Goal: Task Accomplishment & Management: Manage account settings

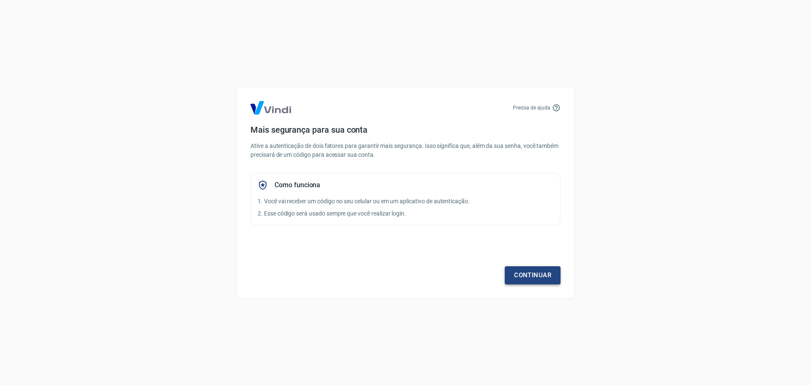
click at [520, 277] on link "Continuar" at bounding box center [533, 275] width 56 height 18
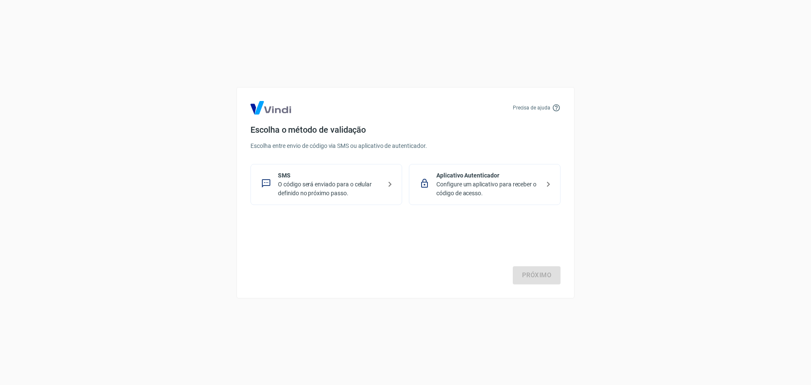
click at [305, 191] on p "O código será enviado para o celular definido no próximo passo." at bounding box center [330, 189] width 104 height 18
click at [542, 276] on link "Próximo" at bounding box center [537, 275] width 48 height 18
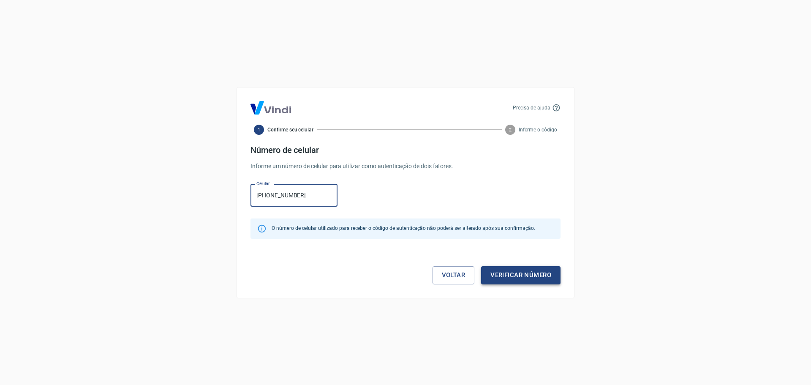
type input "[PHONE_NUMBER]"
click at [500, 273] on button "Verificar número" at bounding box center [520, 275] width 79 height 18
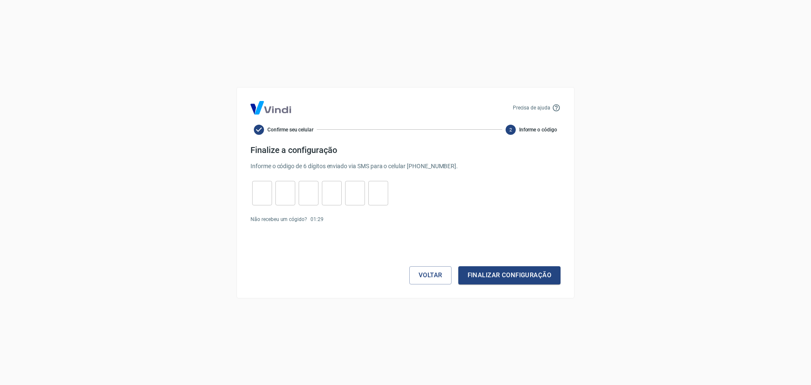
click at [255, 201] on input "tel" at bounding box center [262, 193] width 20 height 18
type input "1"
type input "0"
type input "6"
type input "2"
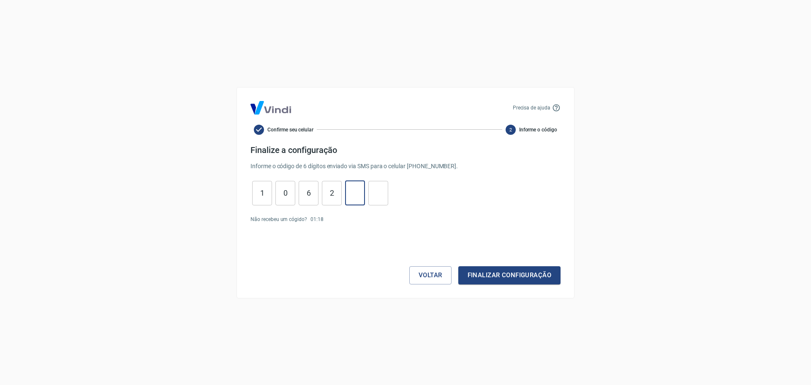
type input "3"
type input "0"
click at [513, 272] on button "Finalizar configuração" at bounding box center [509, 275] width 102 height 18
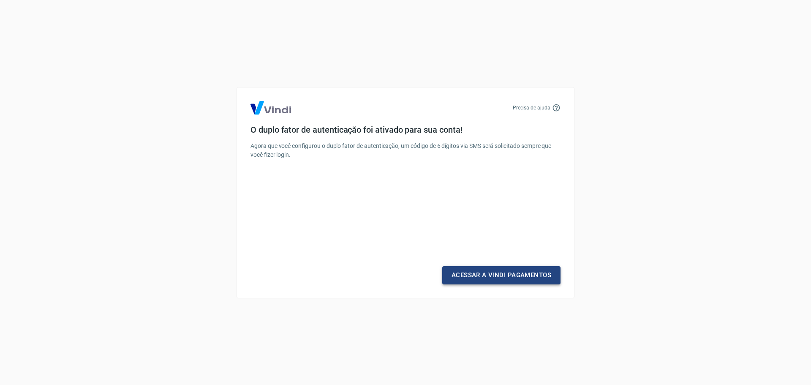
click at [506, 277] on link "Acessar a Vindi Pagamentos" at bounding box center [501, 275] width 118 height 18
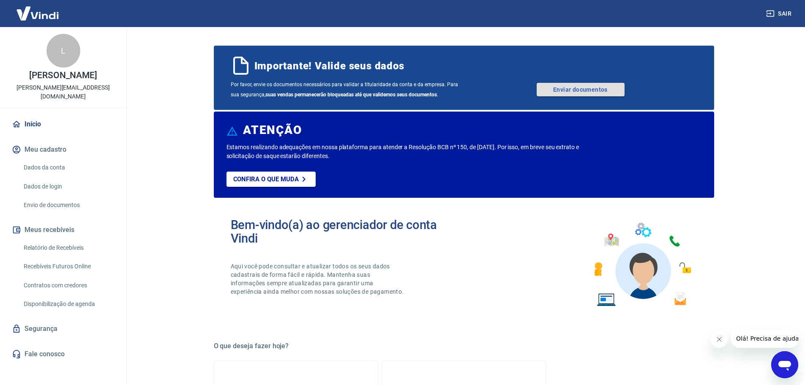
click at [585, 90] on link "Enviar documentos" at bounding box center [581, 90] width 88 height 14
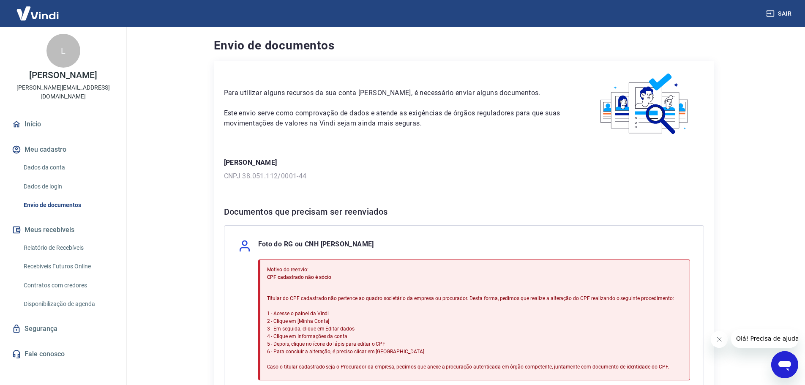
scroll to position [127, 0]
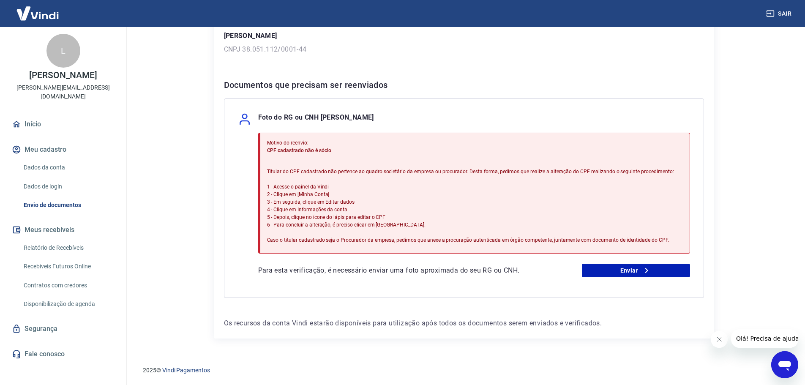
click at [47, 162] on link "Dados da conta" at bounding box center [68, 167] width 96 height 17
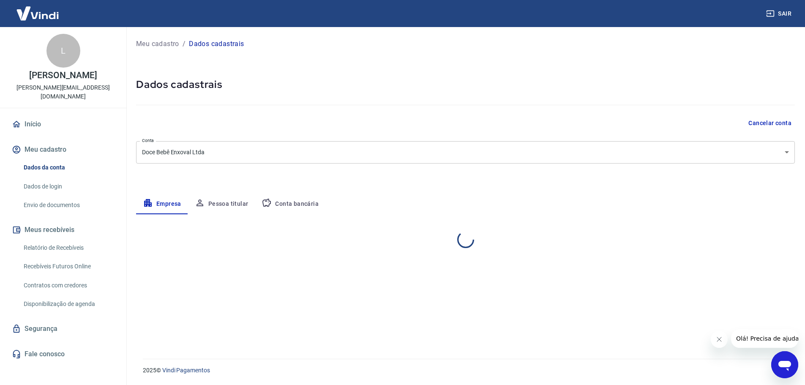
select select "ES"
select select "business"
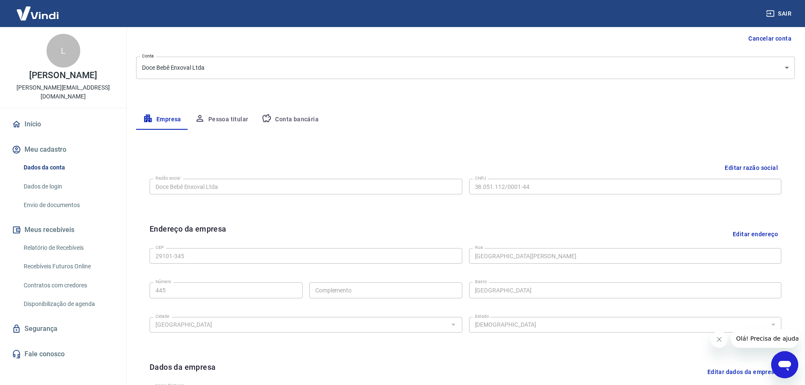
scroll to position [224, 0]
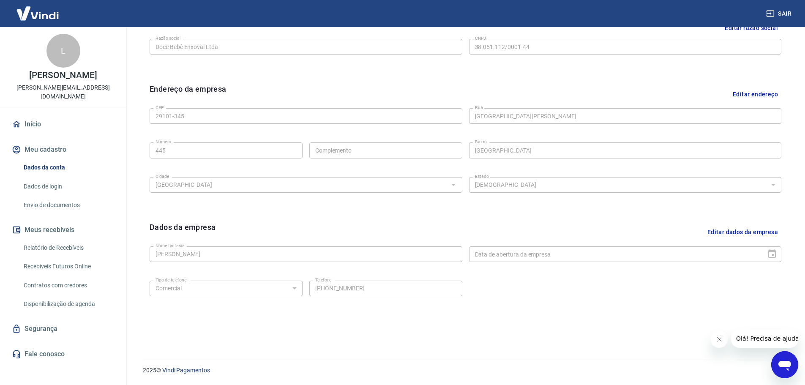
click at [719, 231] on button "Editar dados da empresa" at bounding box center [742, 232] width 77 height 22
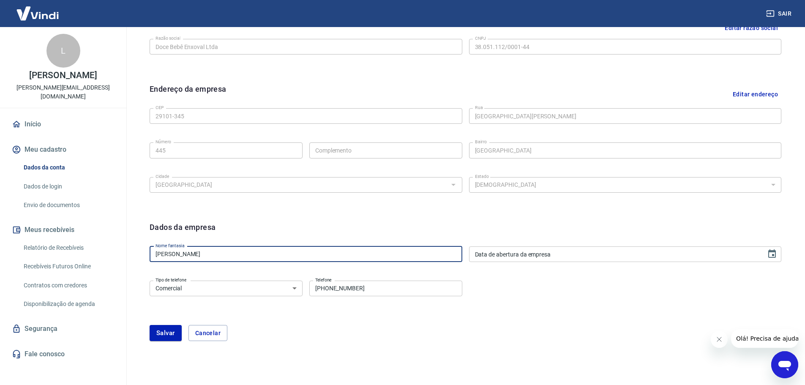
drag, startPoint x: 207, startPoint y: 254, endPoint x: 105, endPoint y: 250, distance: 102.8
type input "a"
type input "Sathler Baby"
click at [174, 330] on button "Salvar" at bounding box center [166, 333] width 32 height 16
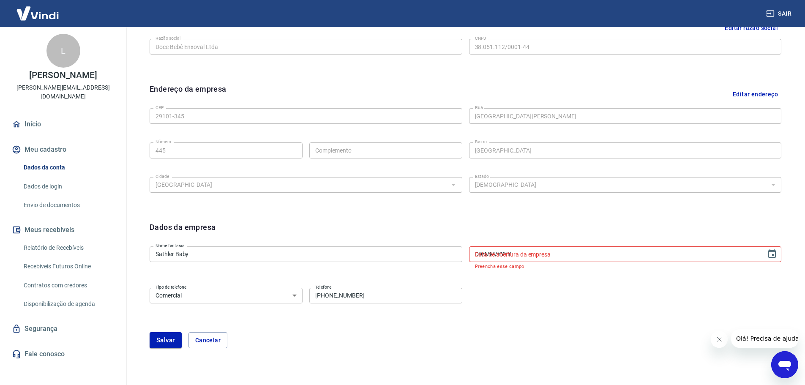
click at [491, 250] on div "Data de abertura da empresa DD/MM/YYYY Data de abertura da empresa Preencha ess…" at bounding box center [625, 257] width 313 height 23
click at [481, 254] on input "DD/MM/YYYY" at bounding box center [615, 254] width 292 height 16
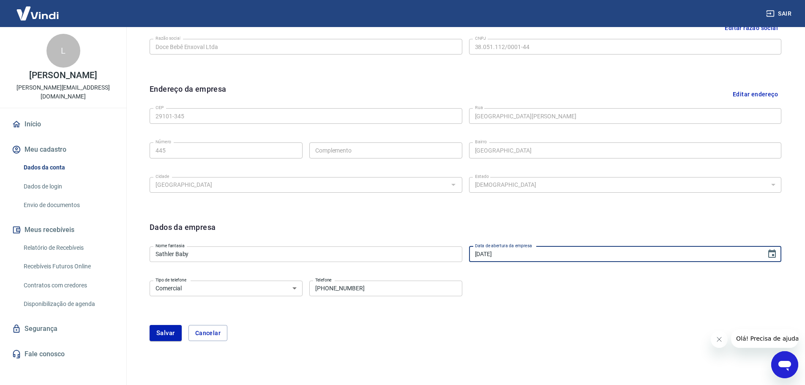
type input "01/08/1994"
click at [495, 290] on div "Tipo de telefone Residencial Comercial Tipo de telefone Telefone (27) 99985-409…" at bounding box center [466, 294] width 632 height 34
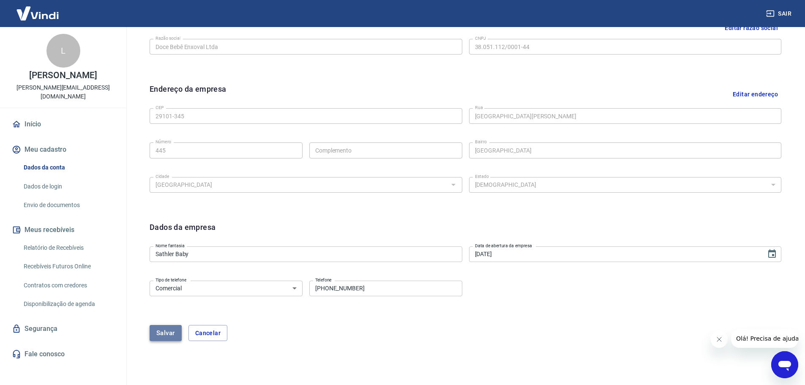
click at [161, 335] on button "Salvar" at bounding box center [166, 333] width 32 height 16
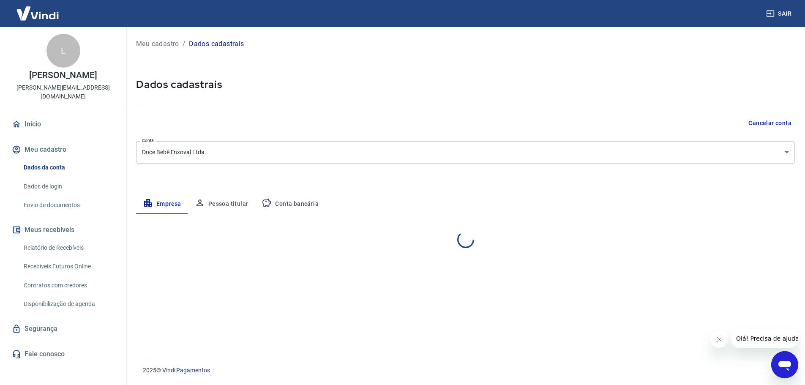
select select "ES"
select select "business"
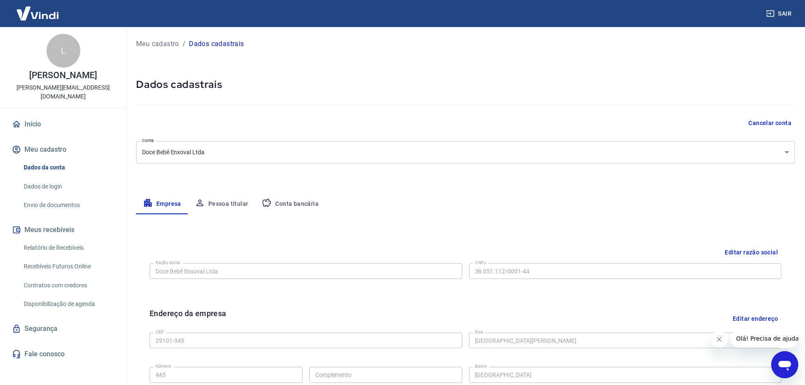
click at [220, 203] on button "Pessoa titular" at bounding box center [221, 204] width 67 height 20
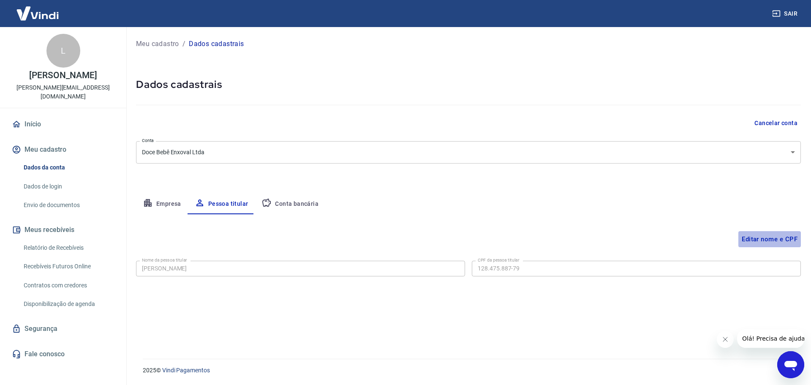
click at [753, 235] on button "Editar nome e CPF" at bounding box center [770, 239] width 63 height 16
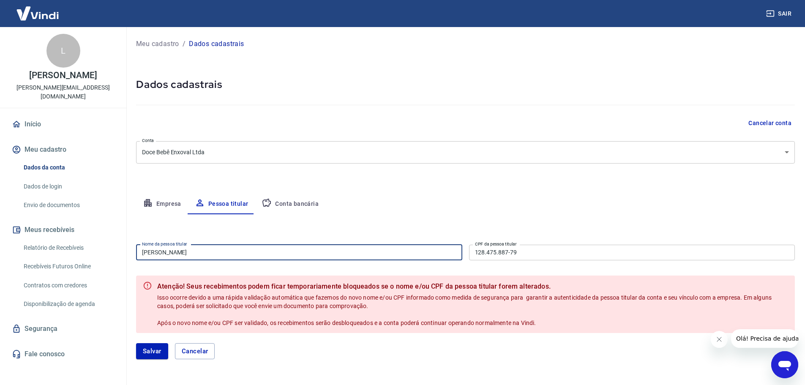
drag, startPoint x: 160, startPoint y: 254, endPoint x: 112, endPoint y: 254, distance: 48.2
click at [112, 254] on div "Sair L Lucas Sathler lucas@sathlerbaby.com.br Início Meu cadastro Dados da cont…" at bounding box center [402, 192] width 805 height 385
type input "Lais Lacerda"
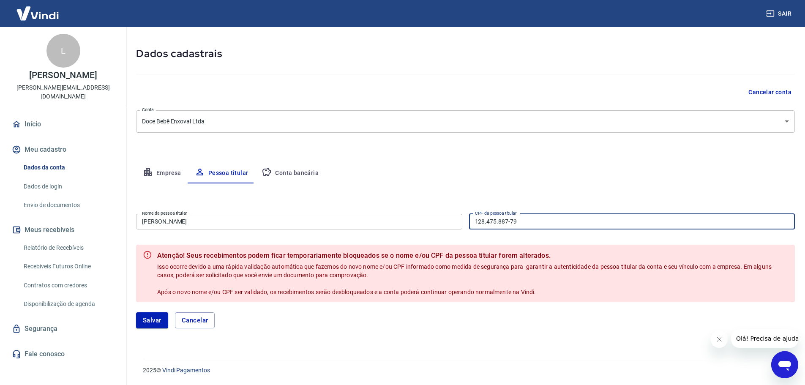
click at [412, 224] on div "Nome da pessoa titular Lais Lacerda Nome da pessoa titular CPF da pessoa titula…" at bounding box center [465, 220] width 659 height 21
type input "132.551.897-21"
click at [209, 219] on input "Lais Lacerda" at bounding box center [299, 222] width 326 height 16
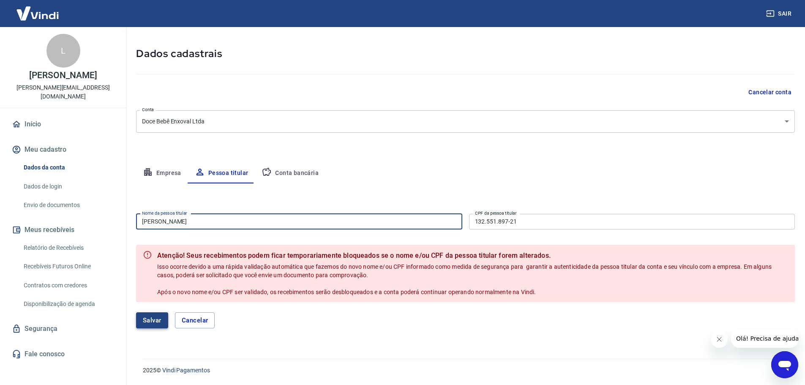
type input "Lais Lacerda Carvalho"
click at [148, 319] on button "Salvar" at bounding box center [152, 320] width 32 height 16
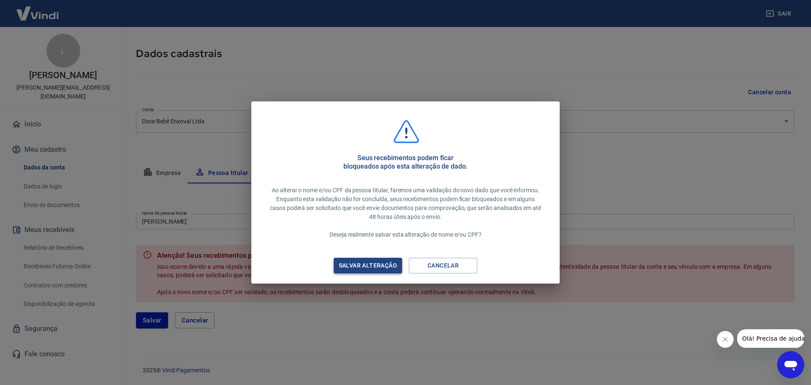
click at [356, 265] on div "Salvar alteração" at bounding box center [368, 265] width 79 height 11
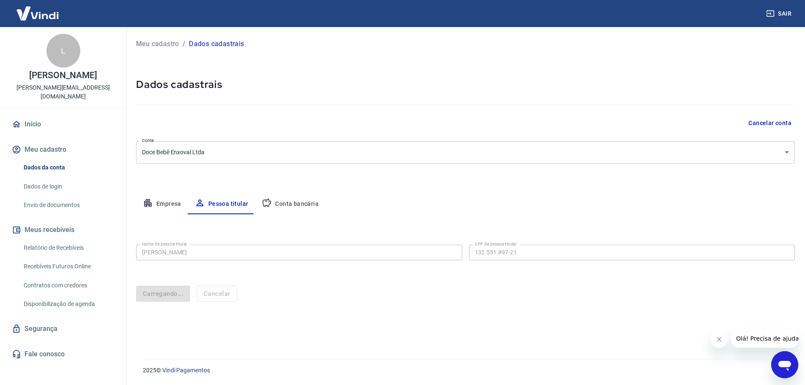
scroll to position [0, 0]
click at [310, 212] on button "Conta bancária" at bounding box center [290, 204] width 71 height 20
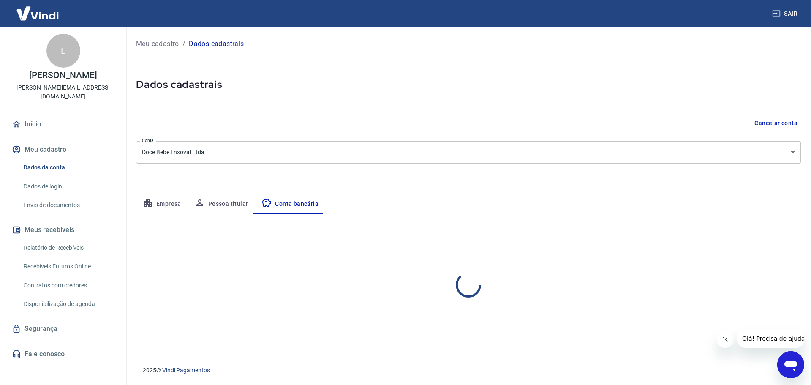
select select "1"
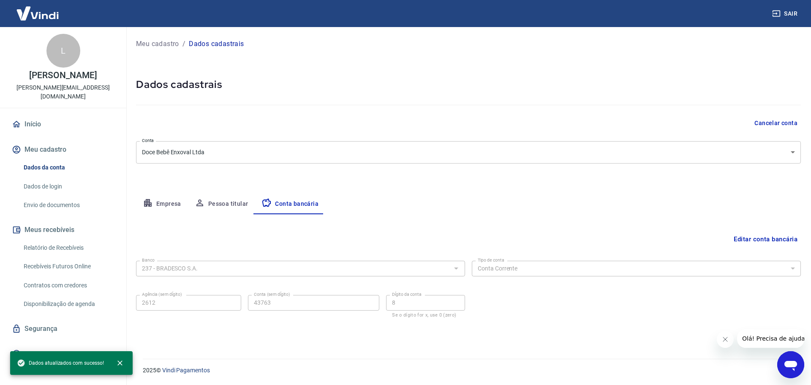
click at [153, 203] on button "Empresa" at bounding box center [162, 204] width 52 height 20
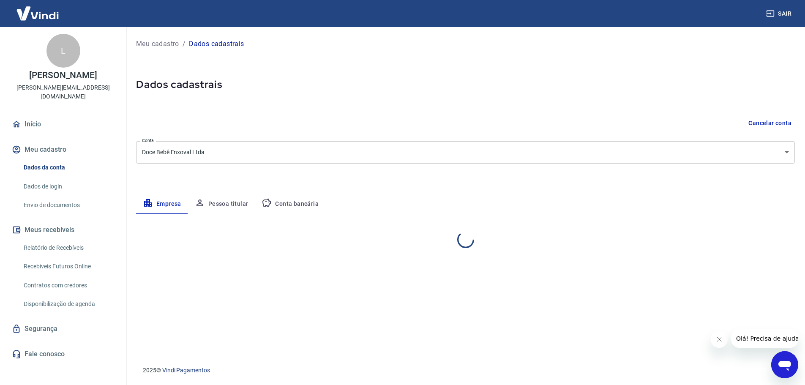
select select "ES"
select select "business"
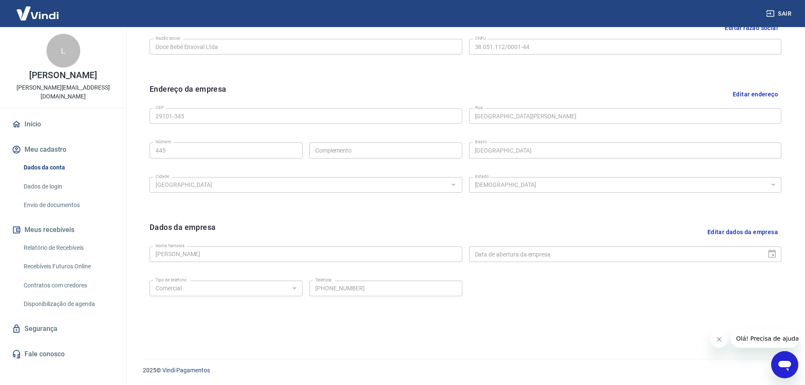
scroll to position [13, 0]
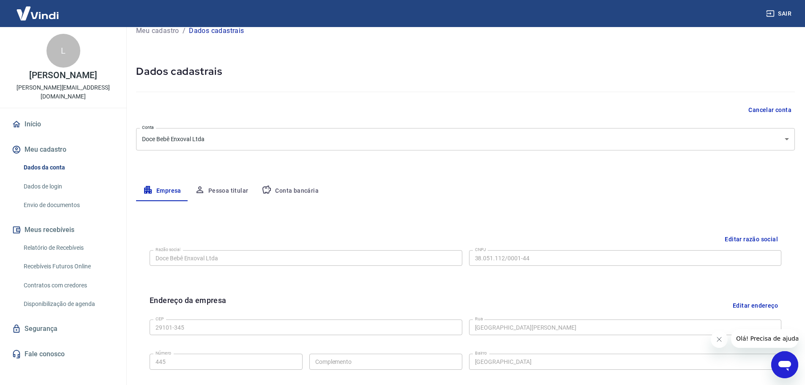
click at [230, 194] on button "Pessoa titular" at bounding box center [221, 191] width 67 height 20
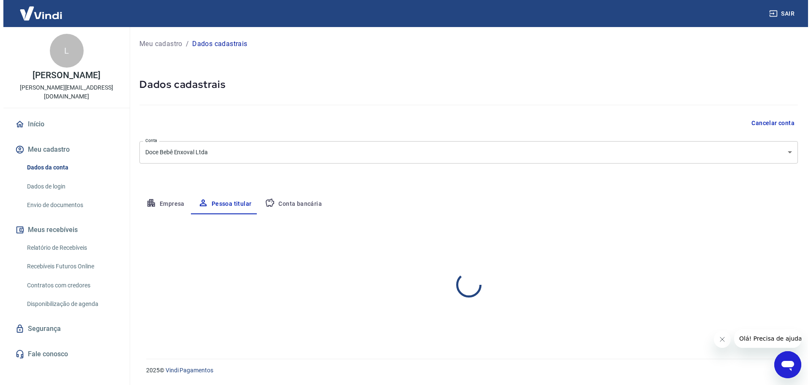
scroll to position [0, 0]
